Goal: Information Seeking & Learning: Find specific fact

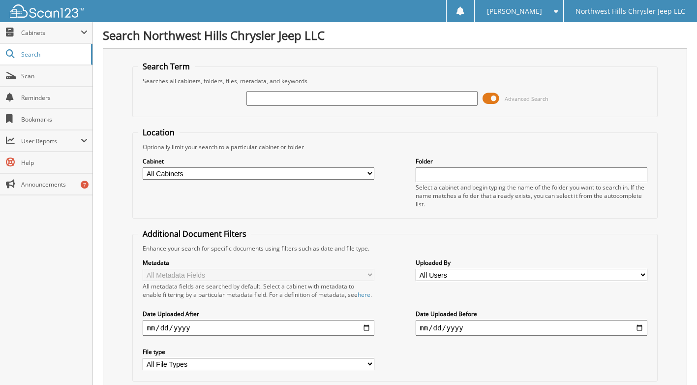
click at [338, 99] on input "text" at bounding box center [361, 98] width 231 height 15
type input "2508411"
click at [491, 98] on span at bounding box center [491, 98] width 17 height 15
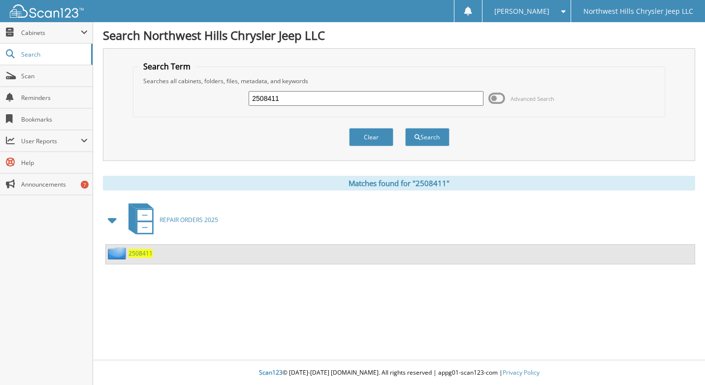
click at [141, 253] on span "2508411" at bounding box center [140, 253] width 24 height 8
